Goal: Information Seeking & Learning: Find specific fact

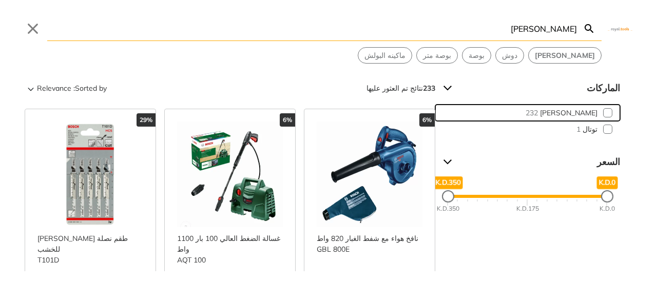
drag, startPoint x: 605, startPoint y: 113, endPoint x: 595, endPoint y: 111, distance: 10.5
click at [606, 113] on button "بوش 232" at bounding box center [527, 113] width 185 height 16
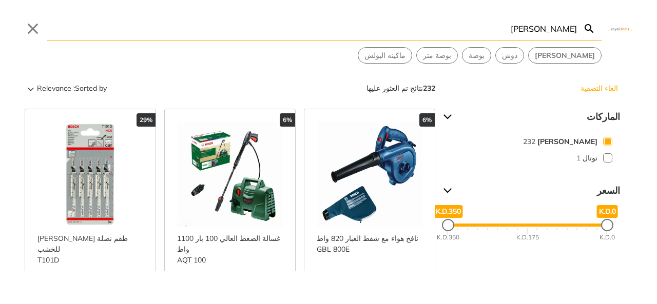
click at [545, 27] on input "[PERSON_NAME]" at bounding box center [311, 28] width 529 height 24
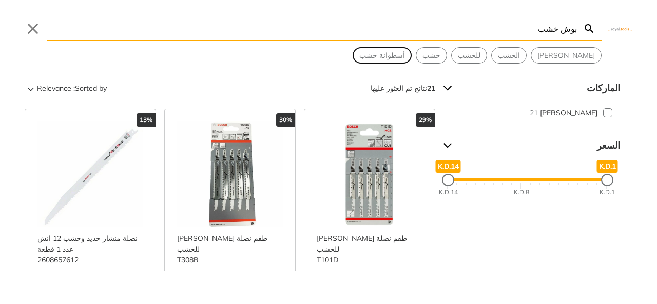
click at [405, 55] on span "أسطوانة خشب" at bounding box center [382, 55] width 46 height 11
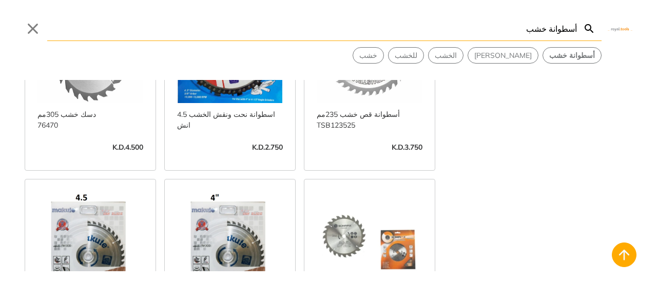
scroll to position [821, 0]
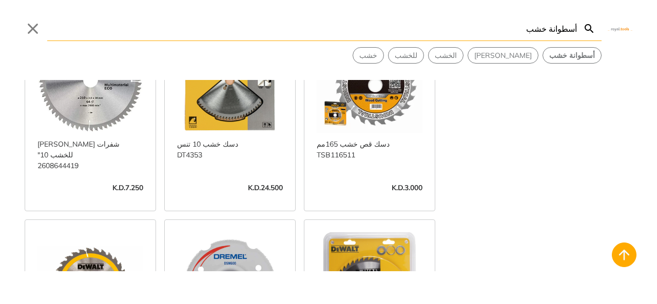
scroll to position [821, 0]
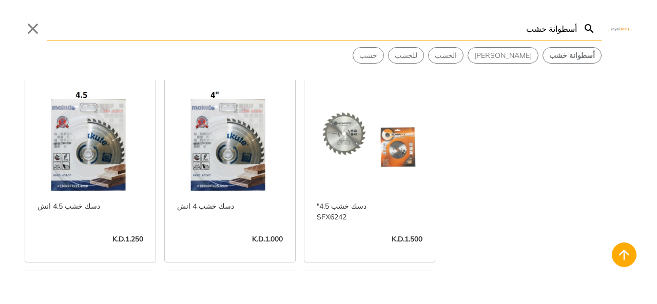
click at [490, 32] on input "أسطوانة خشب" at bounding box center [311, 28] width 529 height 24
click at [582, 53] on button "[PERSON_NAME]" at bounding box center [566, 55] width 70 height 15
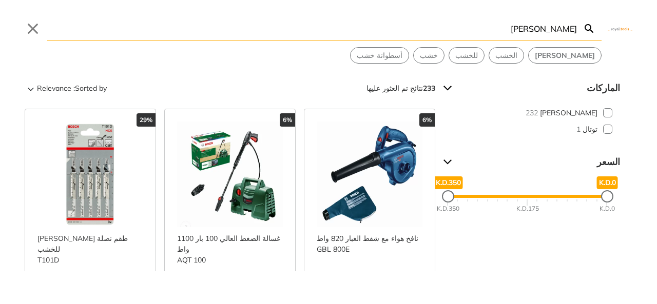
click at [511, 32] on input "[PERSON_NAME]" at bounding box center [311, 28] width 529 height 24
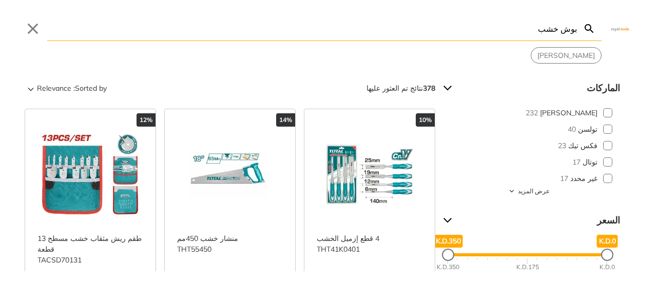
type input "بوش خشب"
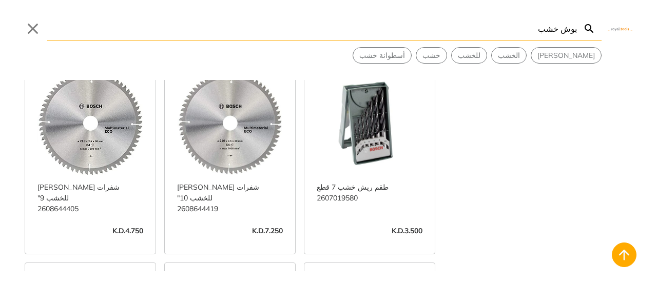
scroll to position [410, 0]
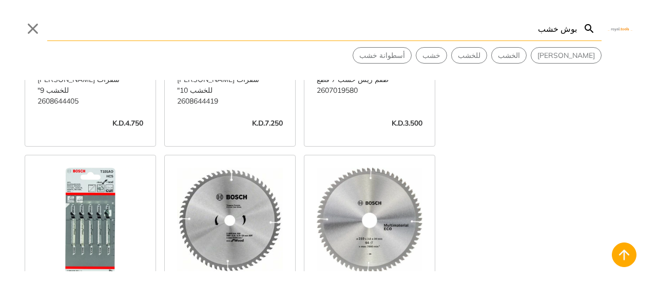
scroll to position [210, 0]
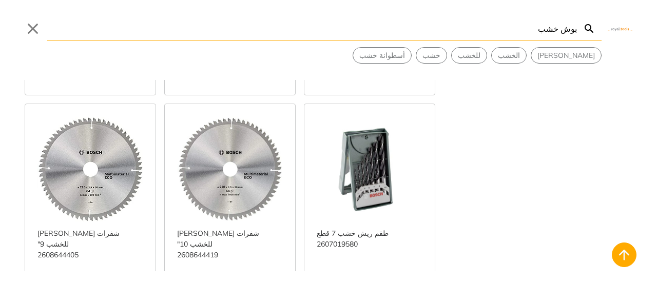
click at [224, 288] on link "عرض المزيد ->" at bounding box center [230, 288] width 106 height 0
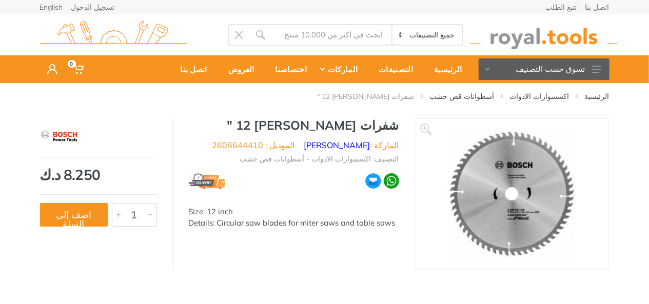
click at [507, 201] on img at bounding box center [511, 193] width 129 height 129
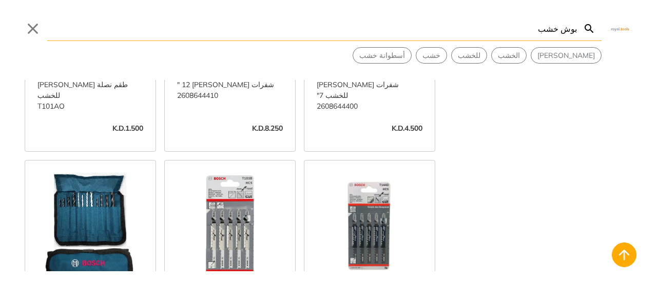
scroll to position [410, 0]
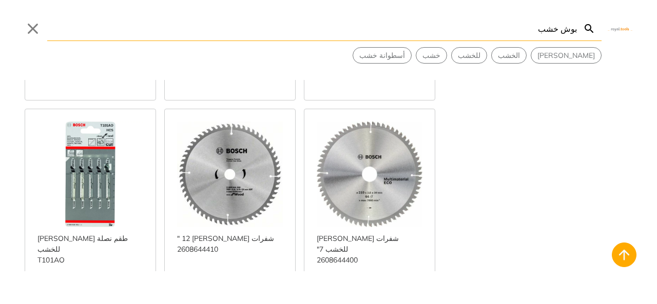
click at [245, 293] on link "عرض المزيد ->" at bounding box center [230, 293] width 106 height 0
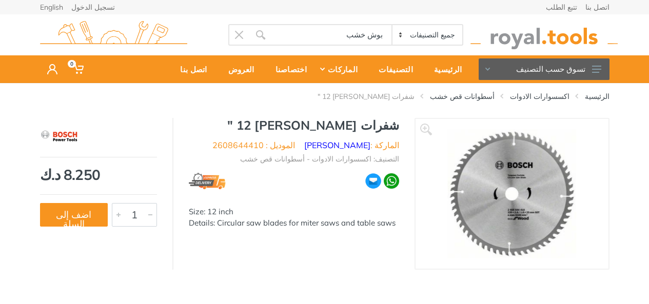
drag, startPoint x: 0, startPoint y: 0, endPoint x: 506, endPoint y: 200, distance: 543.9
click at [506, 200] on img at bounding box center [511, 193] width 129 height 129
click at [524, 193] on img at bounding box center [511, 193] width 129 height 129
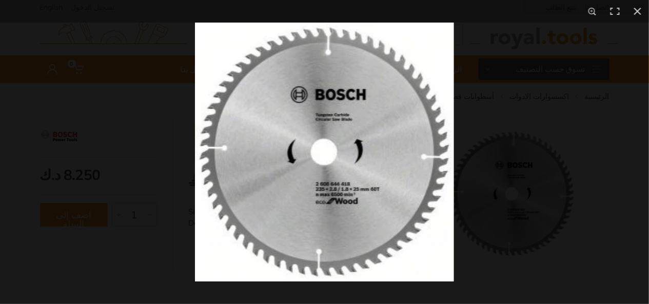
click at [330, 176] on img at bounding box center [324, 152] width 259 height 259
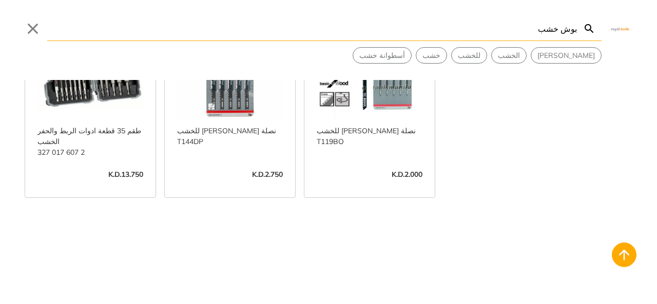
scroll to position [1339, 0]
